Goal: Task Accomplishment & Management: Use online tool/utility

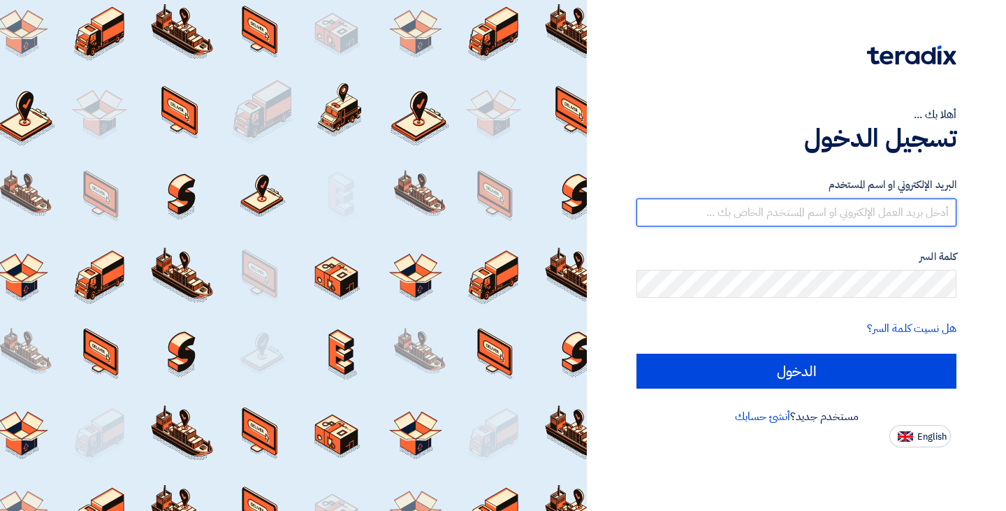
click at [758, 210] on input "text" at bounding box center [796, 212] width 320 height 28
type input "[PERSON_NAME][EMAIL_ADDRESS][DOMAIN_NAME]"
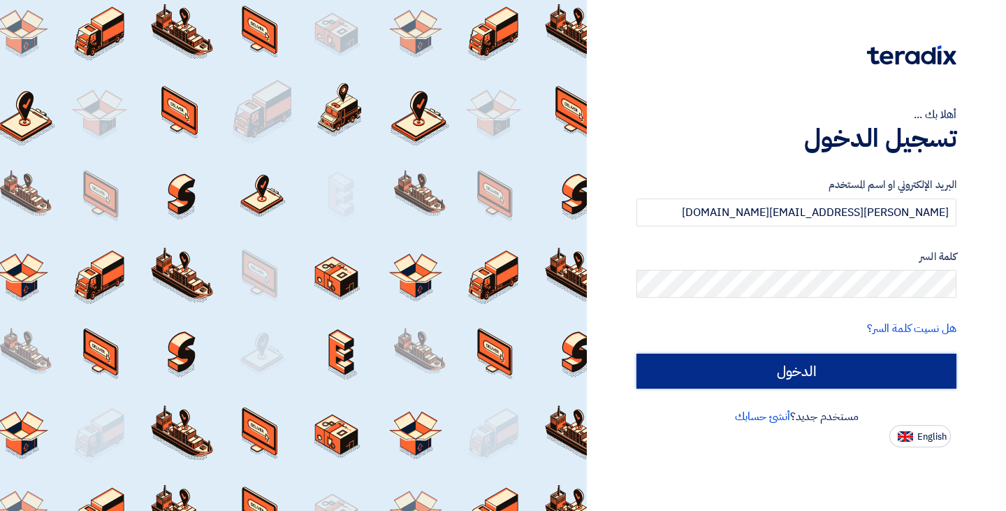
click at [758, 364] on input "الدخول" at bounding box center [796, 371] width 320 height 35
type input "Sign in"
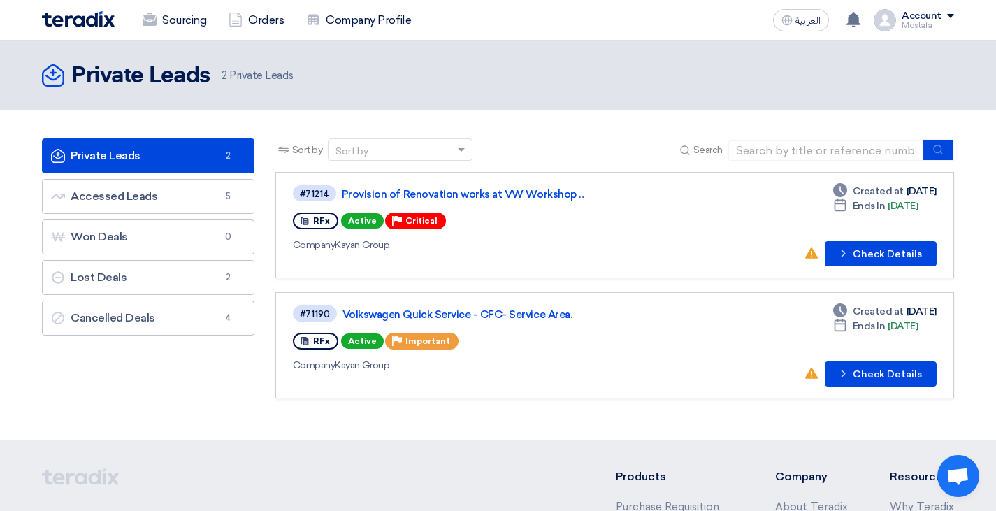
drag, startPoint x: 412, startPoint y: 220, endPoint x: 374, endPoint y: 214, distance: 37.4
click at [374, 214] on div "RFx Active Priority Critical" at bounding box center [370, 221] width 154 height 22
drag, startPoint x: 433, startPoint y: 221, endPoint x: 337, endPoint y: 221, distance: 96.4
click at [337, 221] on div "RFx Active Priority Critical" at bounding box center [370, 221] width 154 height 22
click at [446, 351] on app-show-project-priority "Priority Important" at bounding box center [422, 341] width 75 height 22
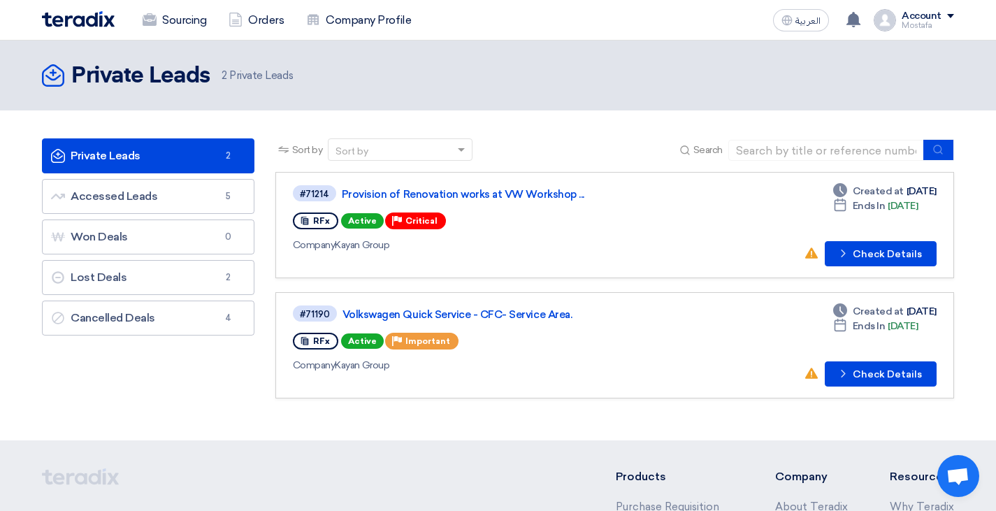
drag, startPoint x: 444, startPoint y: 346, endPoint x: 480, endPoint y: 245, distance: 107.4
click at [345, 347] on div "RFx Active Priority Important" at bounding box center [376, 341] width 167 height 22
click at [578, 218] on div "RFx Active Priority Critical" at bounding box center [493, 221] width 401 height 22
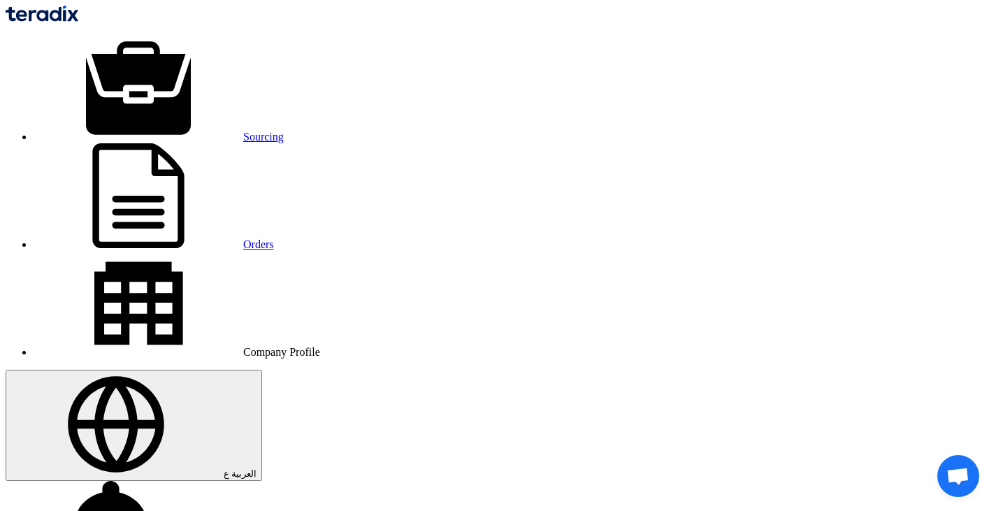
drag, startPoint x: 309, startPoint y: 76, endPoint x: 0, endPoint y: 110, distance: 310.7
